Goal: Information Seeking & Learning: Learn about a topic

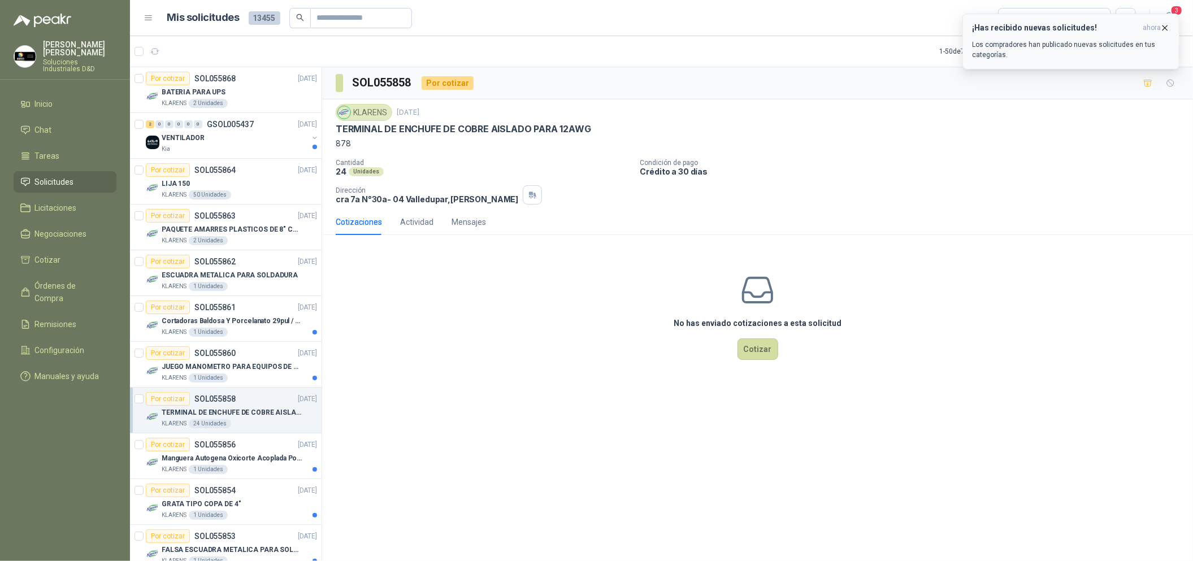
click at [1171, 27] on button "¡Has recibido nuevas solicitudes! ahora Los compradores han publicado nuevas so…" at bounding box center [1071, 42] width 217 height 56
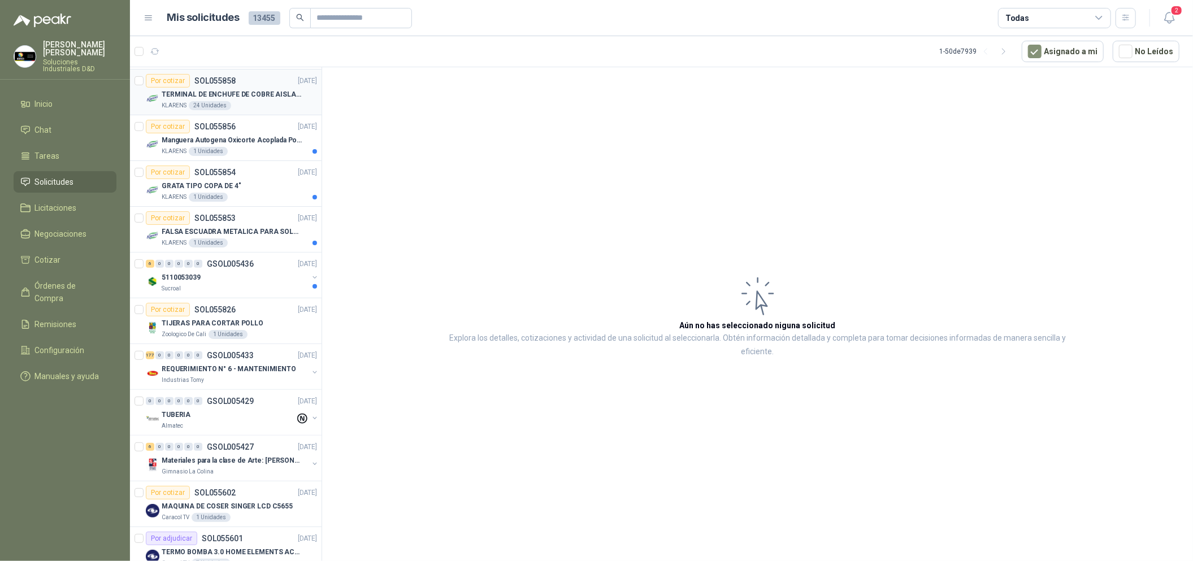
scroll to position [339, 0]
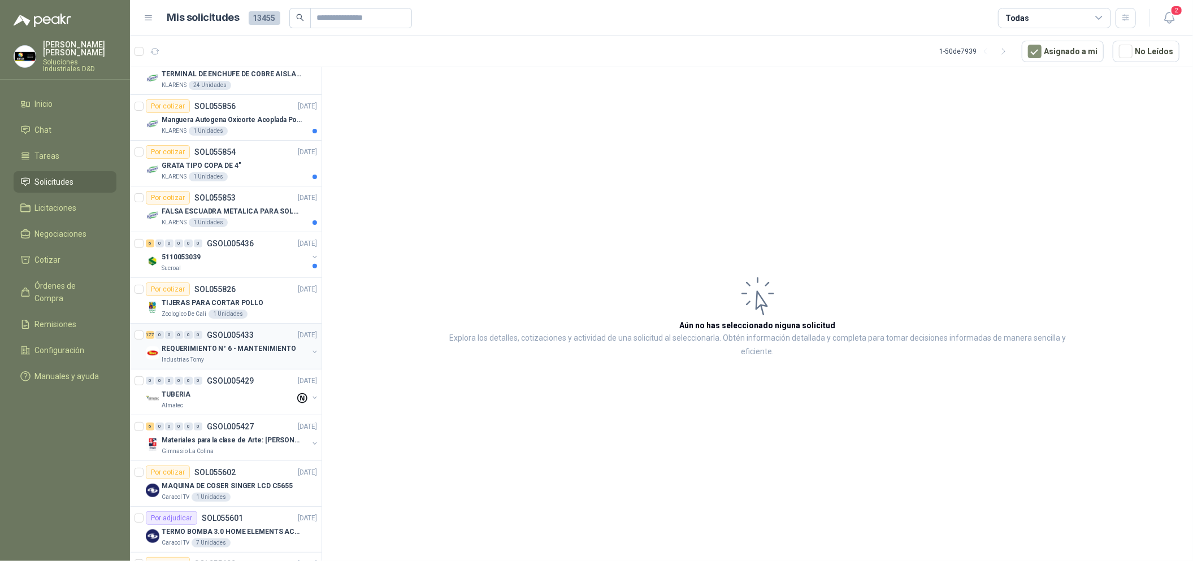
click at [284, 353] on p "REQUERIMIENTO N° 6 - MANTENIMIENTO" at bounding box center [229, 349] width 135 height 11
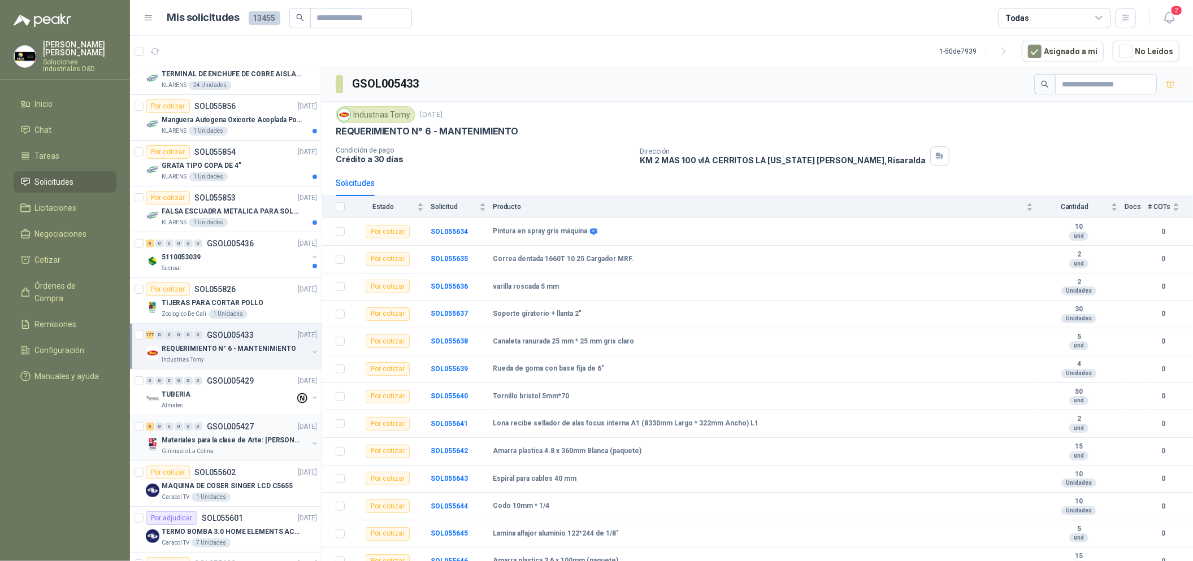
click at [278, 436] on p "Materiales para la clase de Arte: [PERSON_NAME]" at bounding box center [232, 440] width 141 height 11
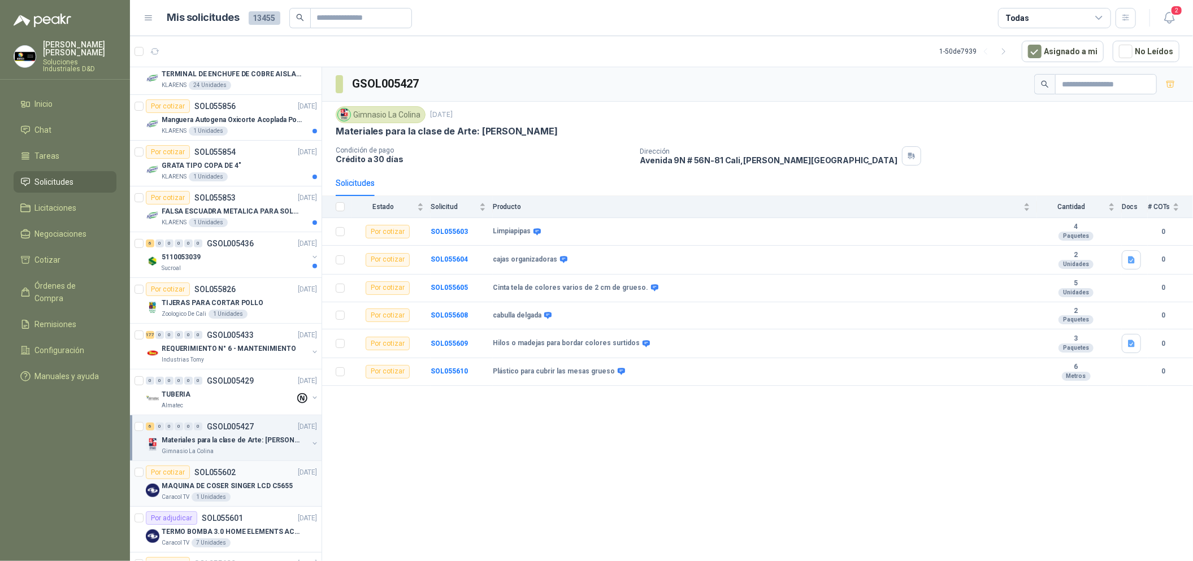
click at [258, 482] on p "MAQUINA DE COSER SINGER LCD C5655" at bounding box center [227, 486] width 131 height 11
